Goal: Information Seeking & Learning: Check status

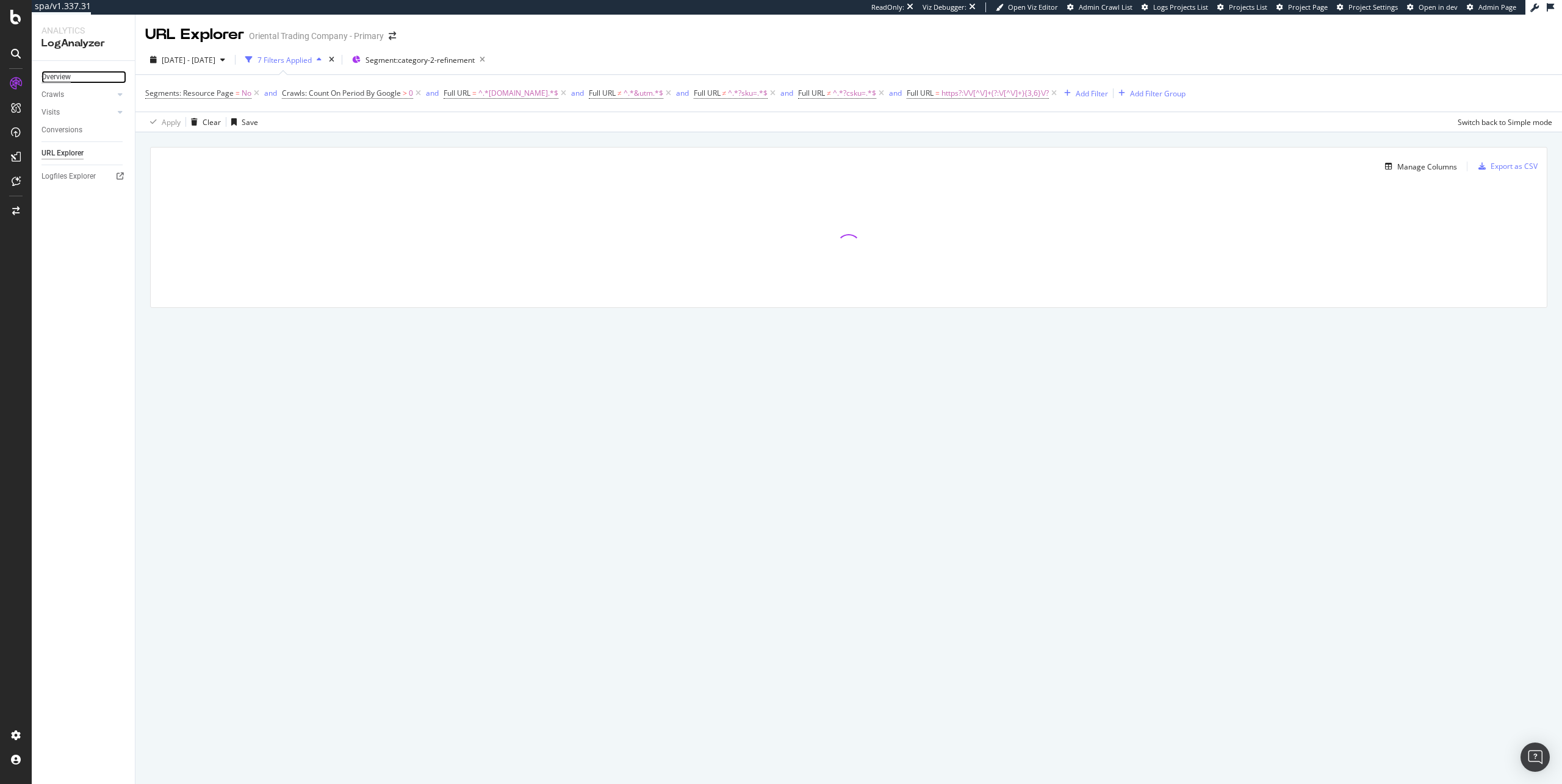
click at [62, 73] on div "Overview" at bounding box center [56, 76] width 29 height 13
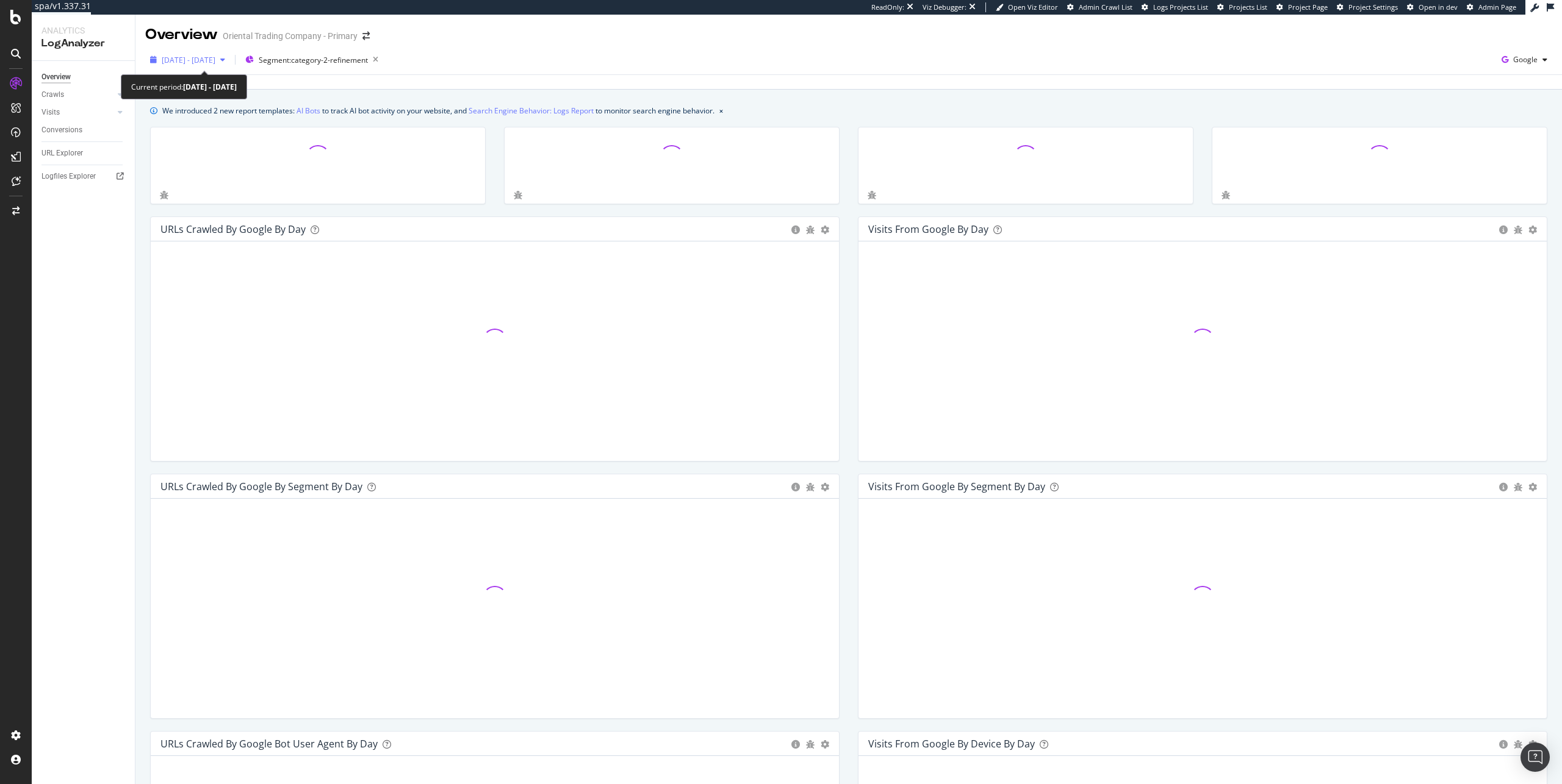
click at [215, 57] on span "[DATE] - [DATE]" at bounding box center [188, 60] width 53 height 11
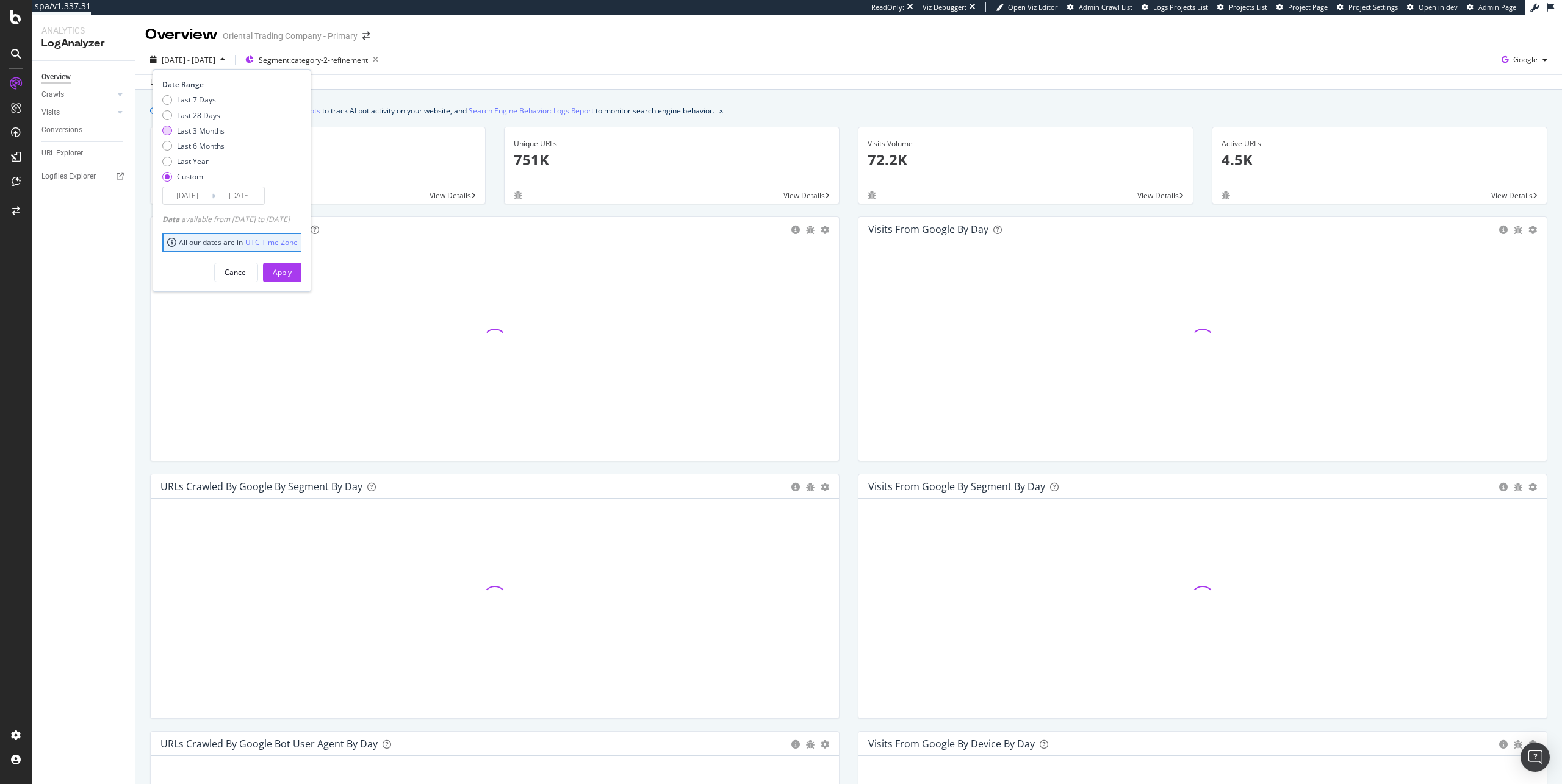
click at [202, 132] on div "Last 3 Months" at bounding box center [200, 131] width 47 height 11
type input "[DATE]"
click at [291, 265] on div "Apply" at bounding box center [283, 272] width 19 height 18
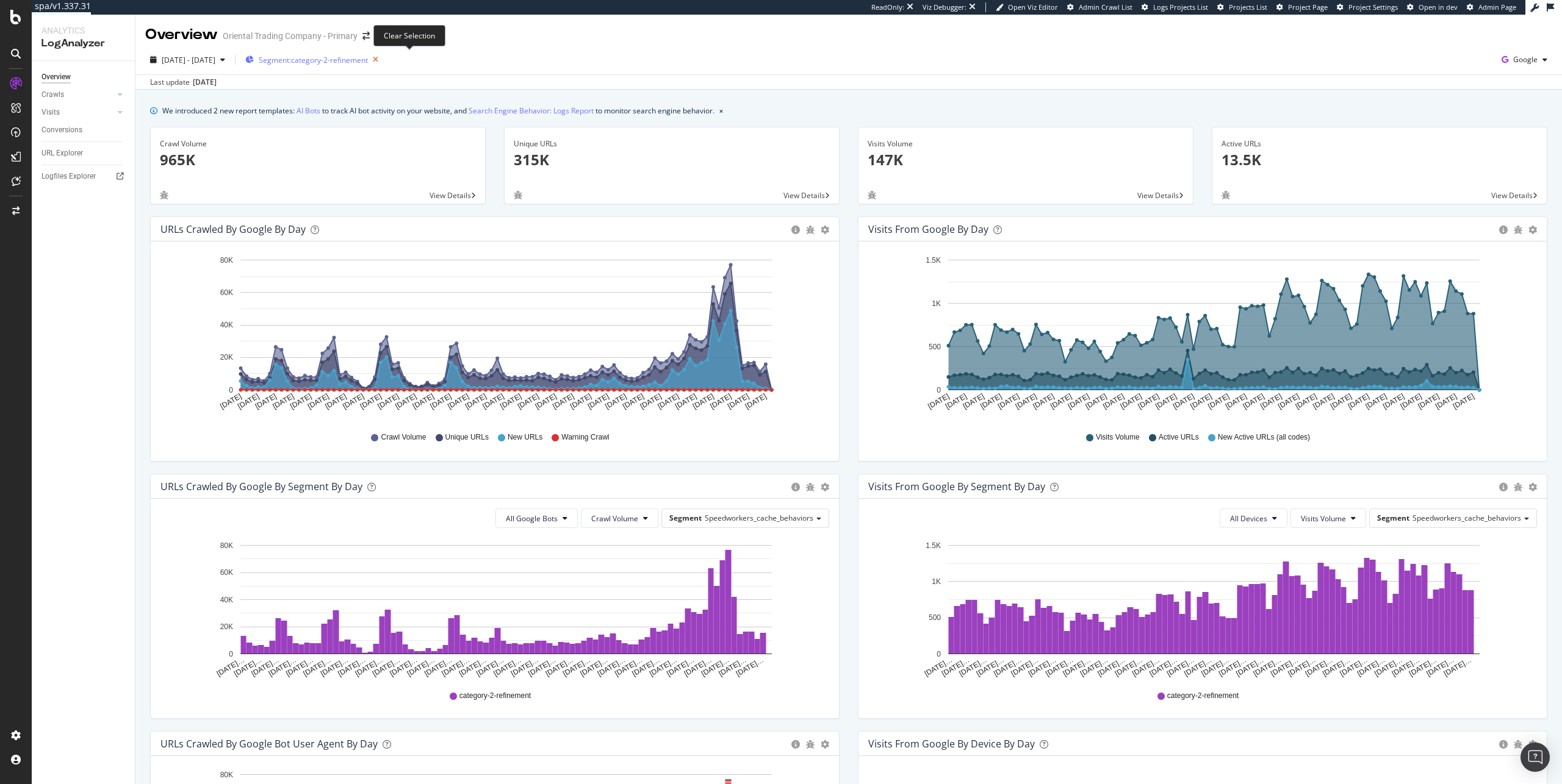
click at [383, 62] on icon "button" at bounding box center [376, 60] width 15 height 17
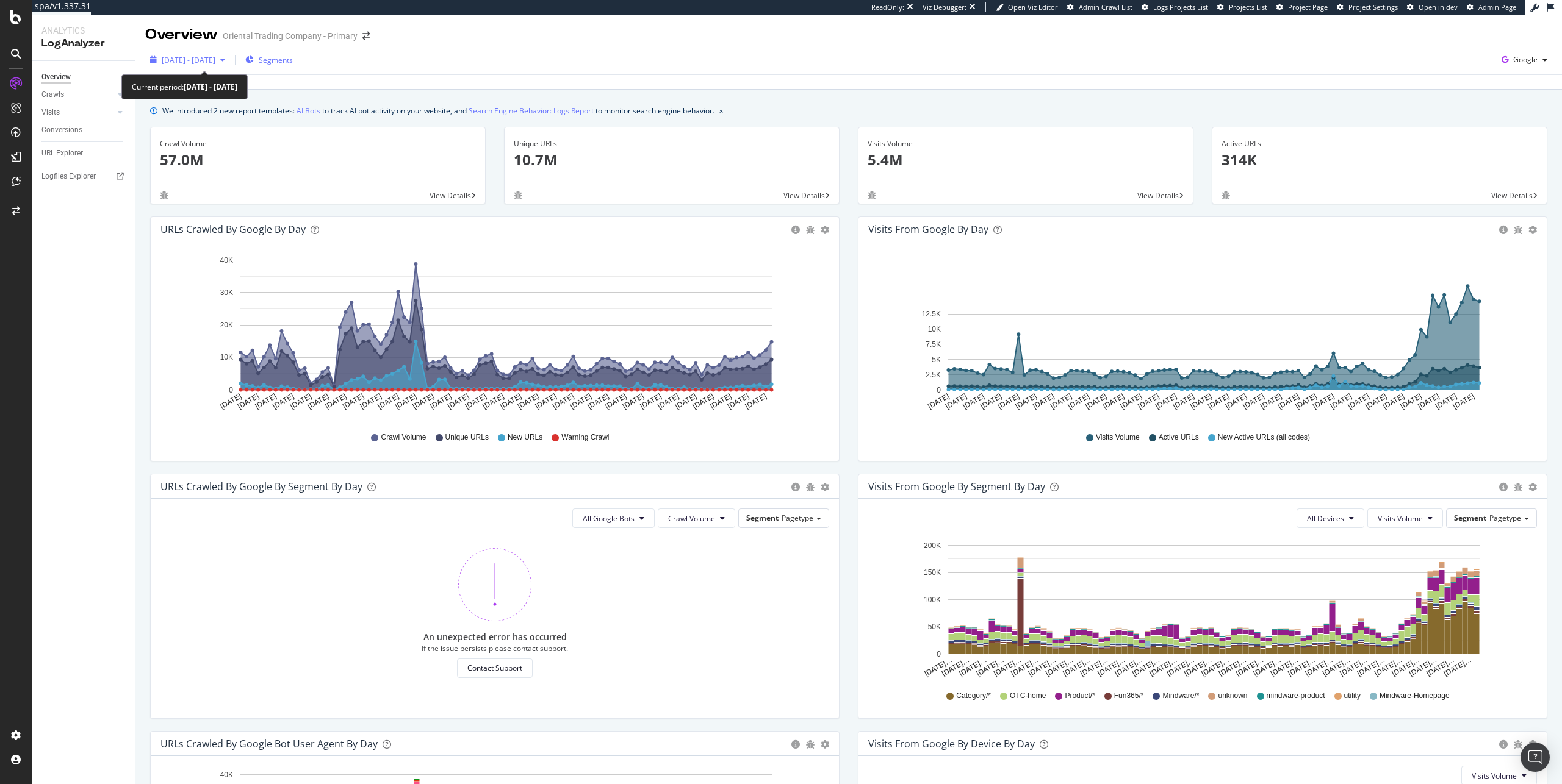
click at [193, 59] on span "[DATE] - [DATE]" at bounding box center [188, 60] width 53 height 11
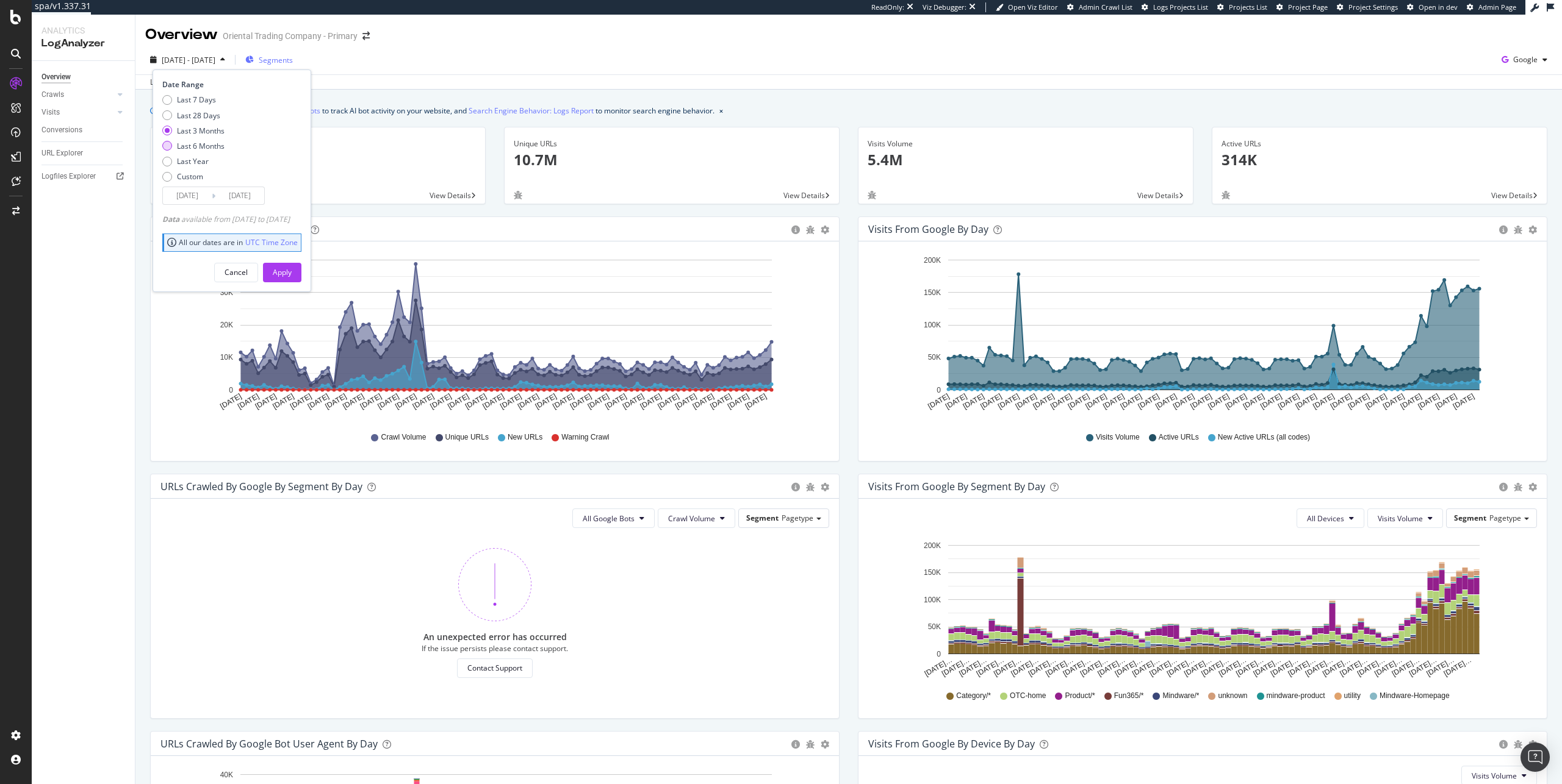
click at [219, 146] on div "Last 6 Months" at bounding box center [200, 146] width 47 height 11
type input "[DATE]"
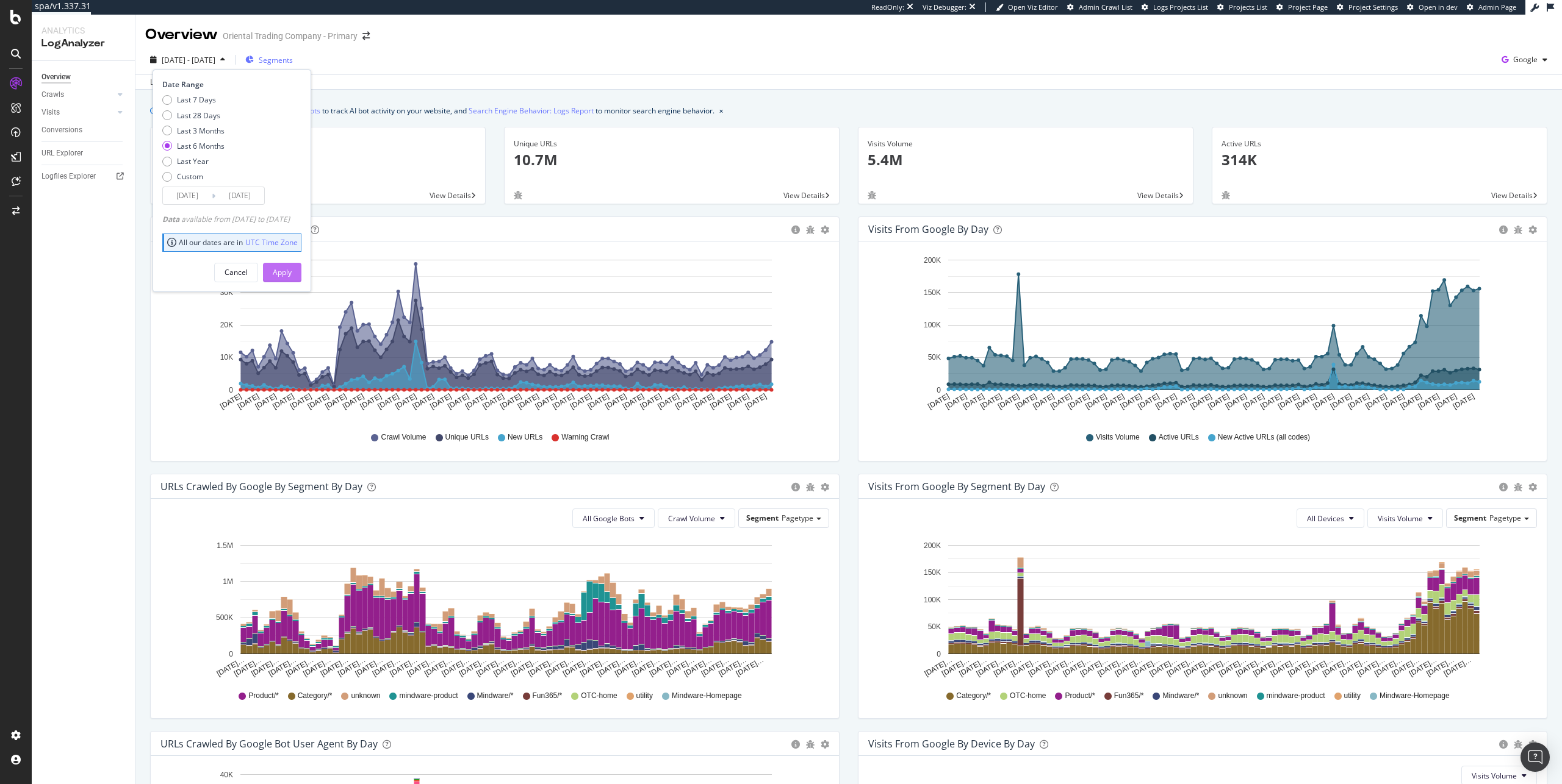
click at [291, 277] on div "Apply" at bounding box center [283, 272] width 19 height 11
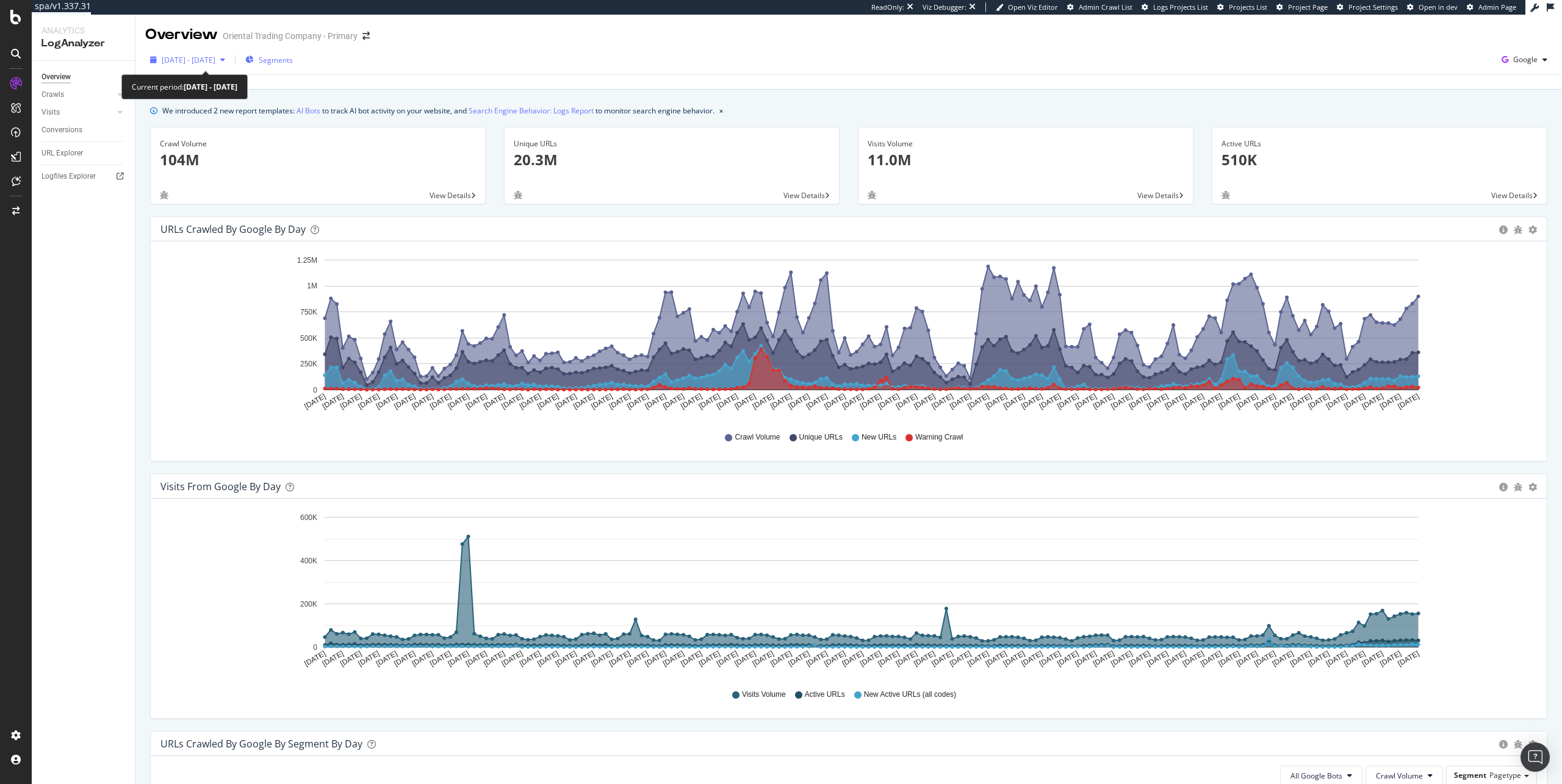
click at [202, 61] on span "[DATE] - [DATE]" at bounding box center [188, 60] width 53 height 11
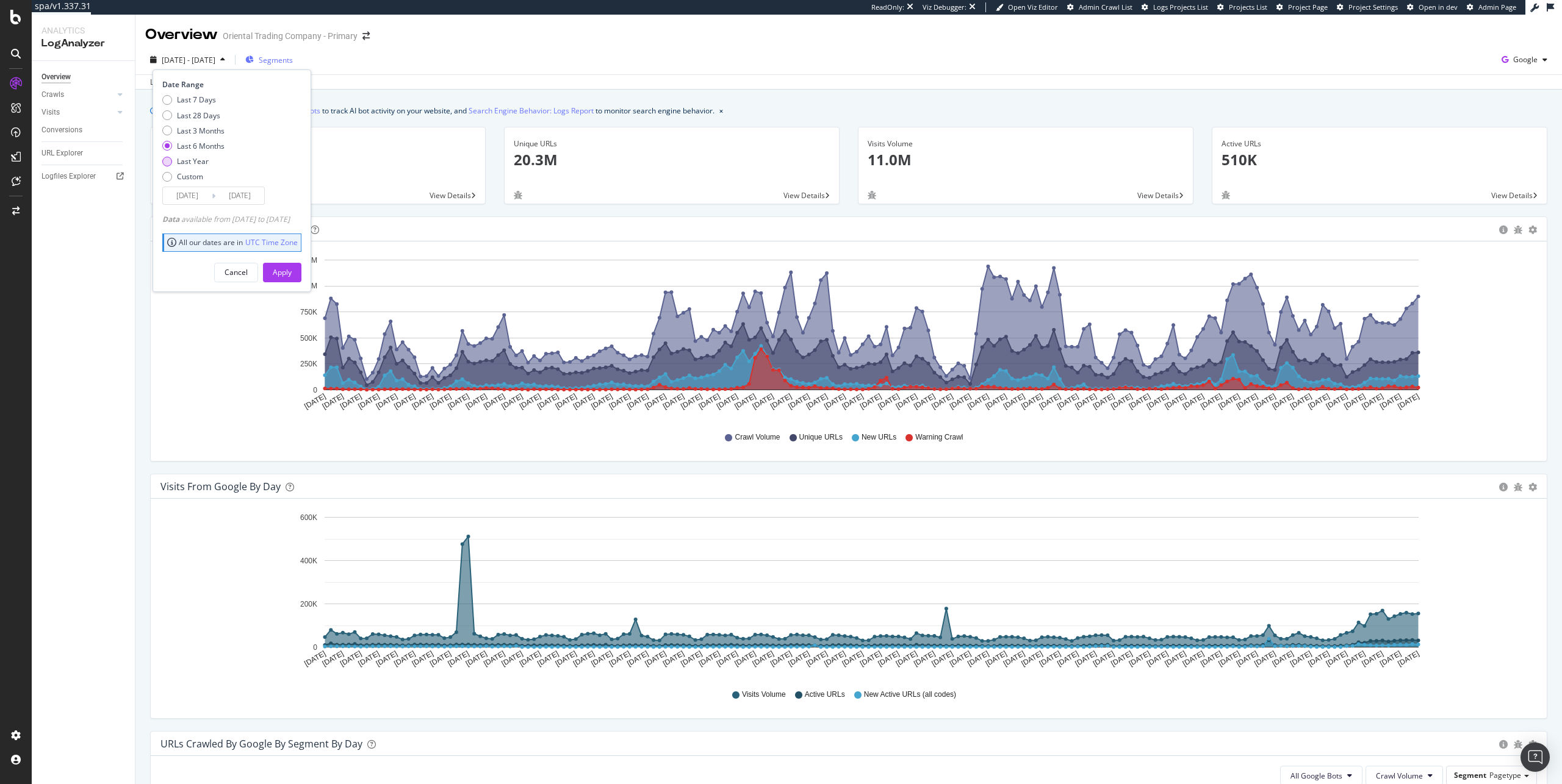
click at [181, 162] on div "Last Year" at bounding box center [193, 161] width 32 height 11
type input "[DATE]"
click at [291, 278] on div "Apply" at bounding box center [283, 272] width 19 height 18
